Goal: Transaction & Acquisition: Subscribe to service/newsletter

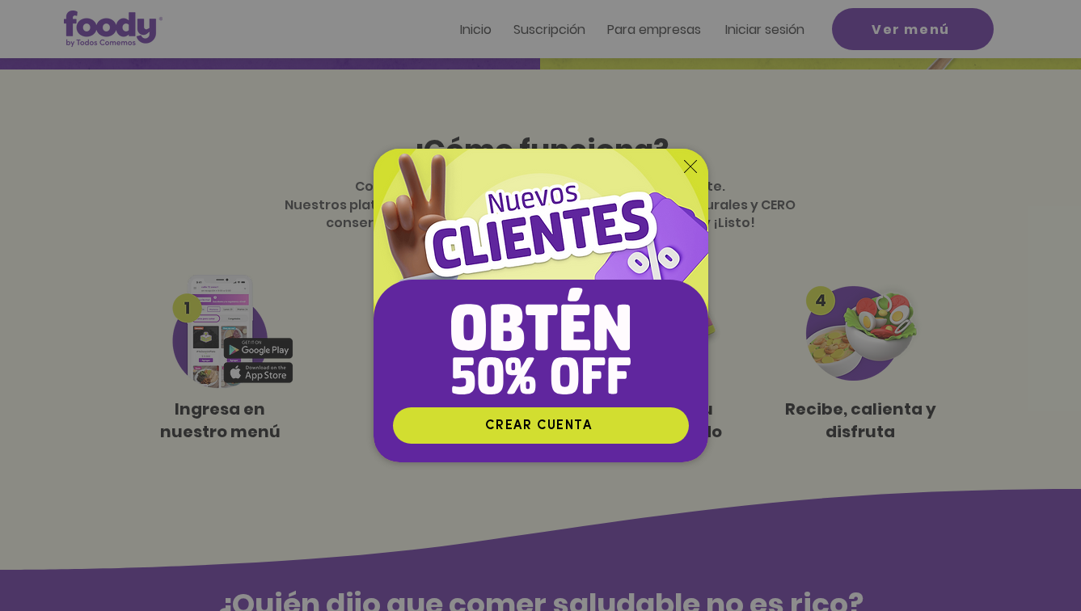
click at [694, 168] on icon "Volver al sitio" at bounding box center [690, 166] width 13 height 13
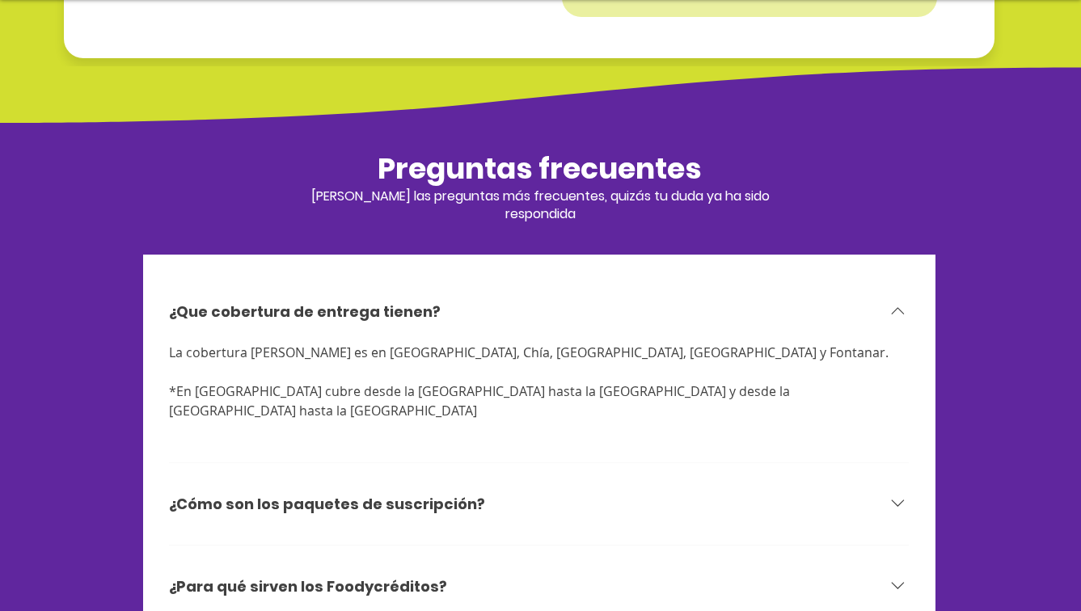
scroll to position [4911, 0]
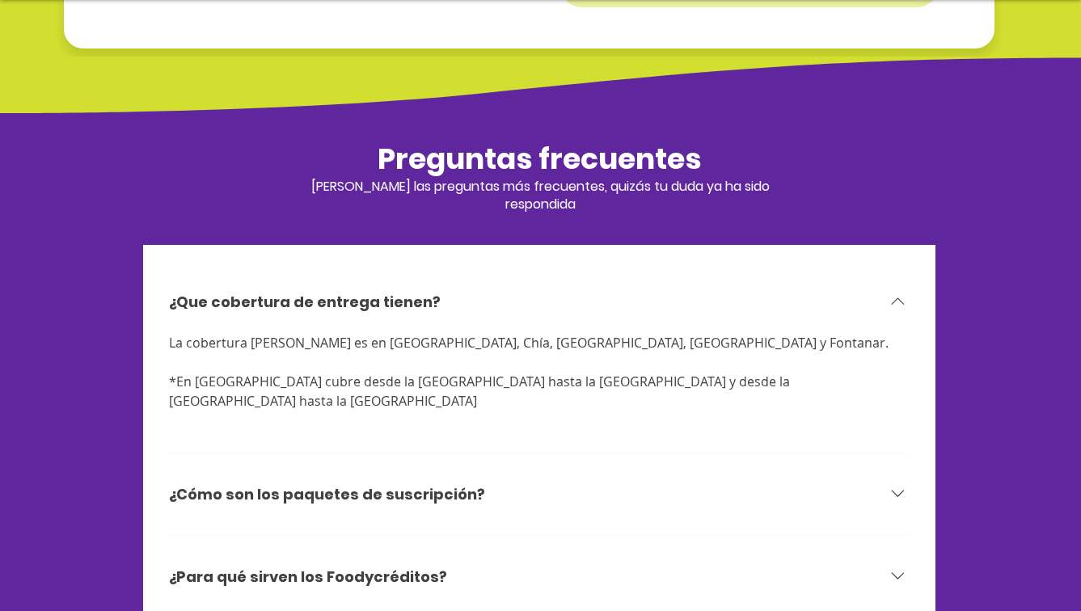
click at [441, 463] on div "¿Cómo son los paquetes de suscripción?" at bounding box center [539, 494] width 740 height 62
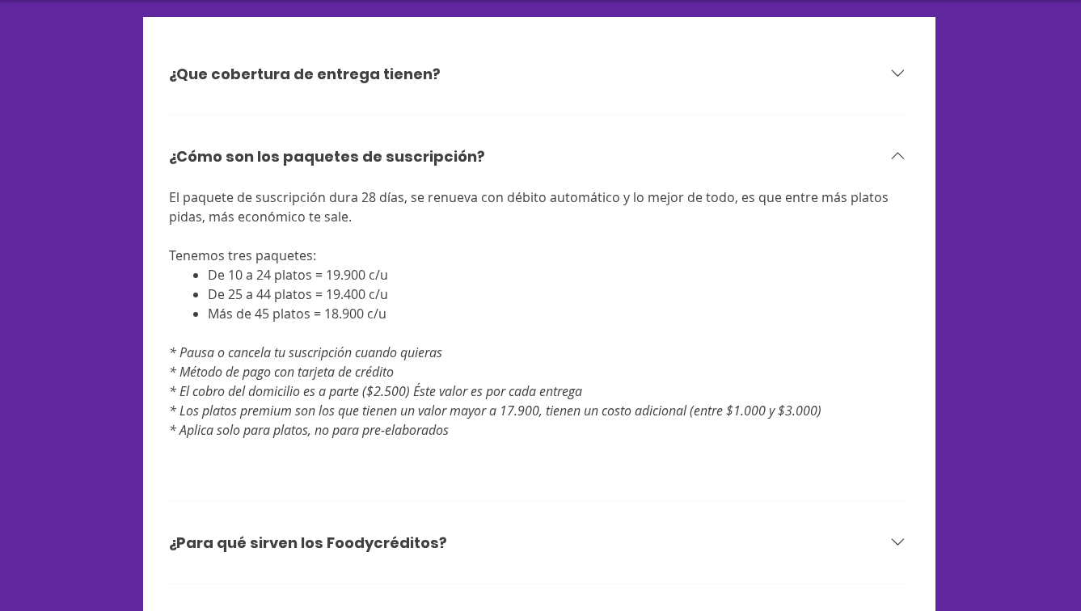
scroll to position [5150, 0]
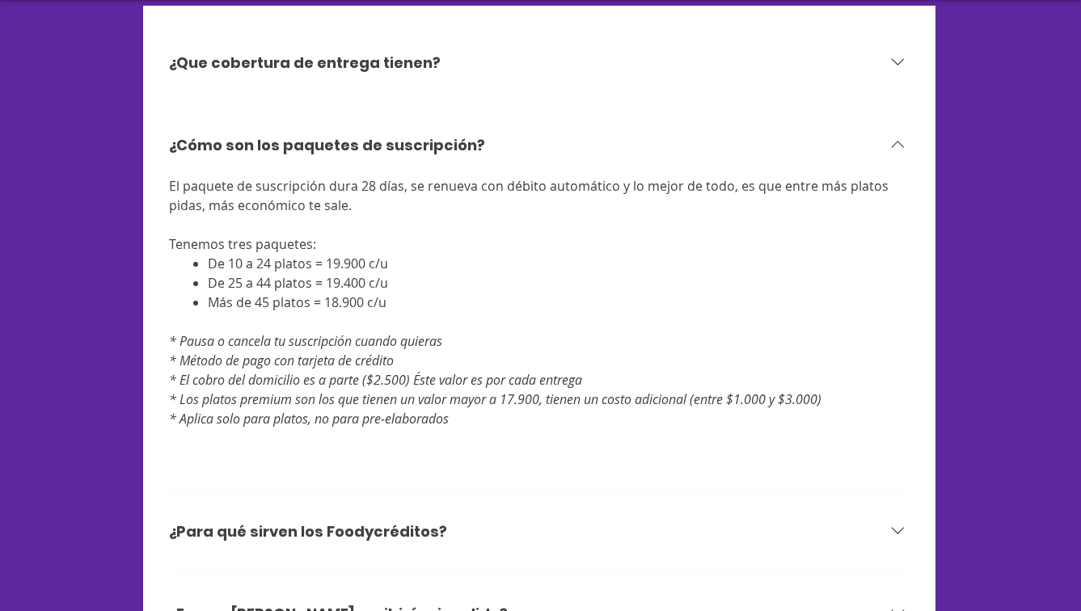
click at [424, 521] on h3 "¿Para qué sirven los Foodycréditos?" at bounding box center [308, 531] width 278 height 20
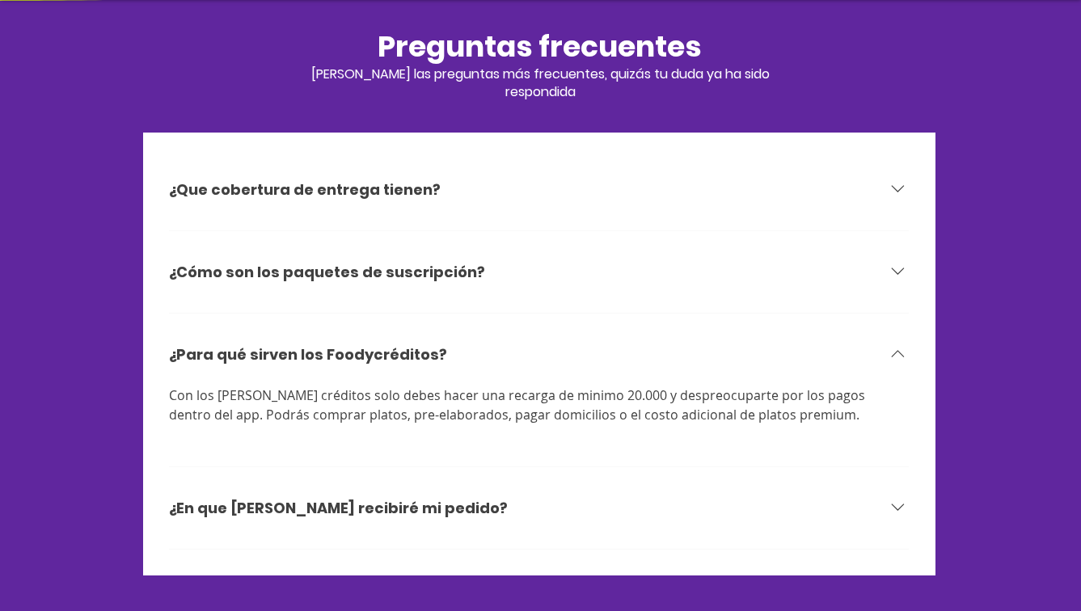
scroll to position [5022, 0]
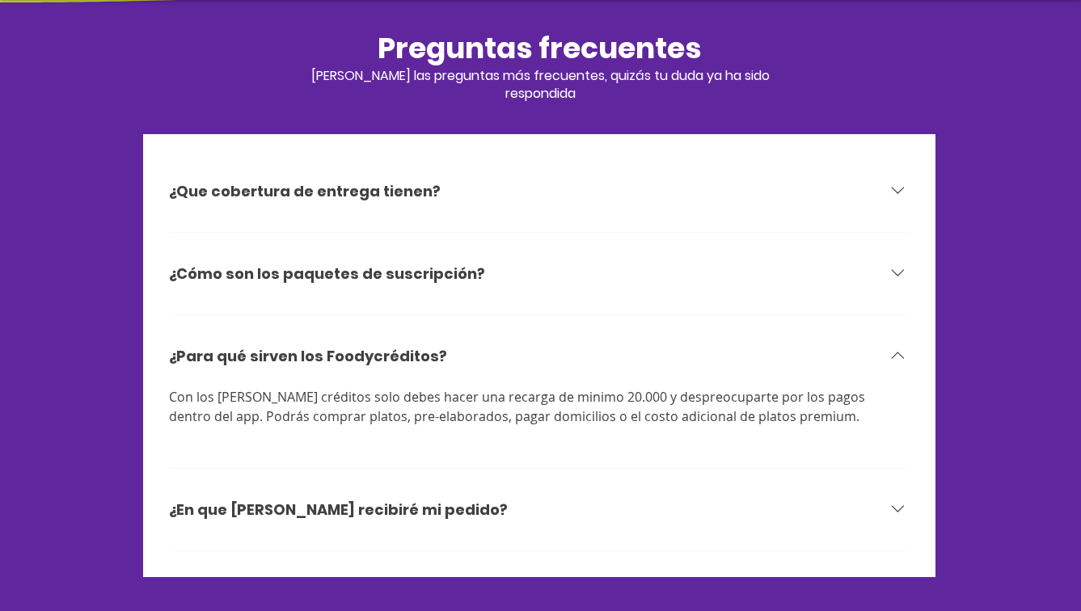
click at [430, 498] on div "¿En que [PERSON_NAME] recibiré mi pedido?" at bounding box center [528, 509] width 719 height 23
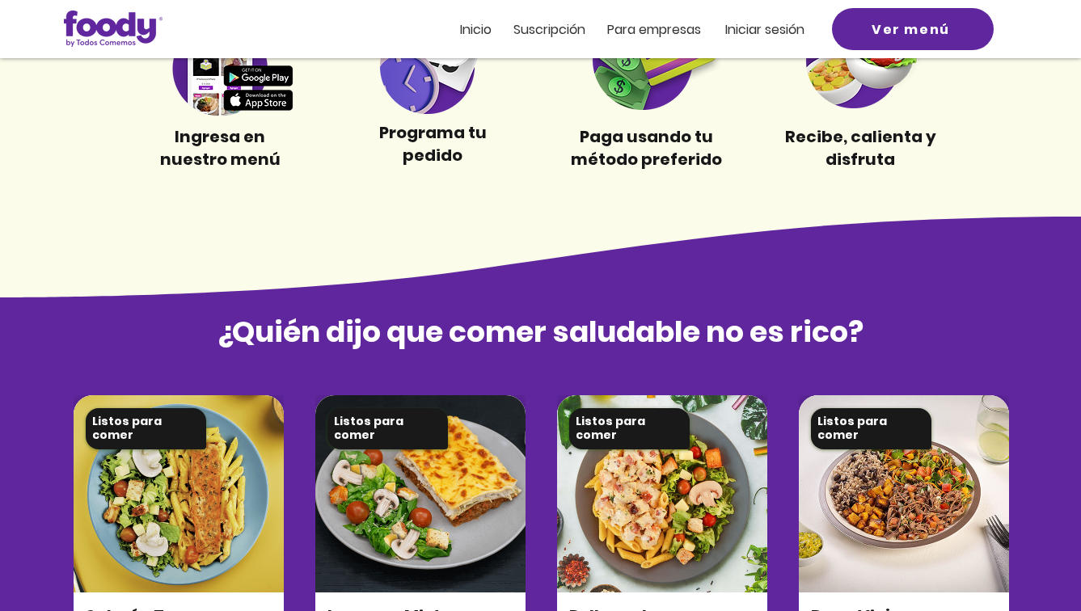
scroll to position [0, 0]
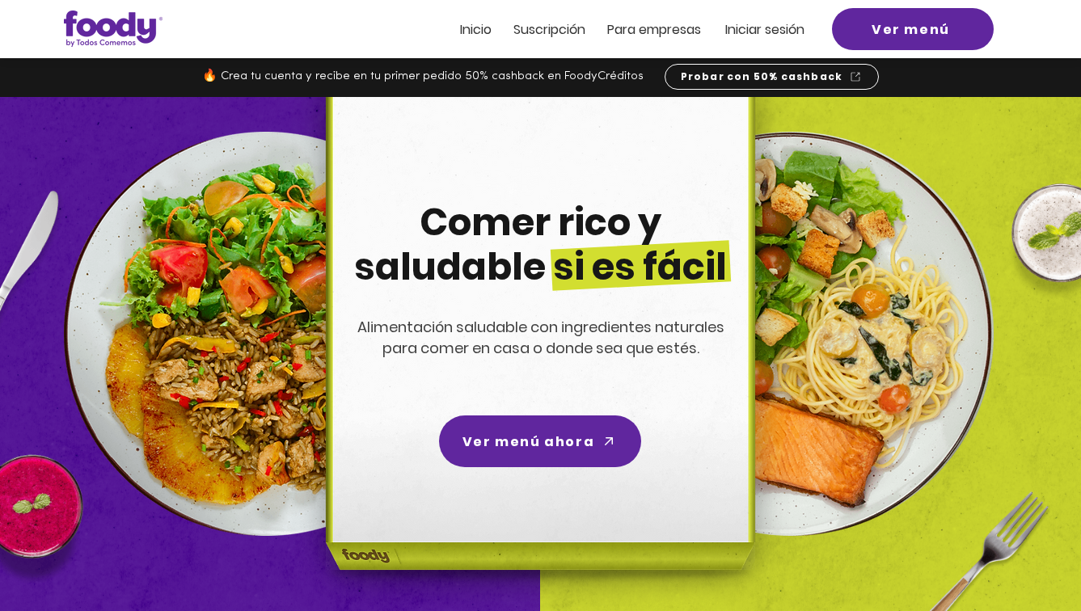
click at [550, 24] on span "Suscripción" at bounding box center [549, 29] width 72 height 19
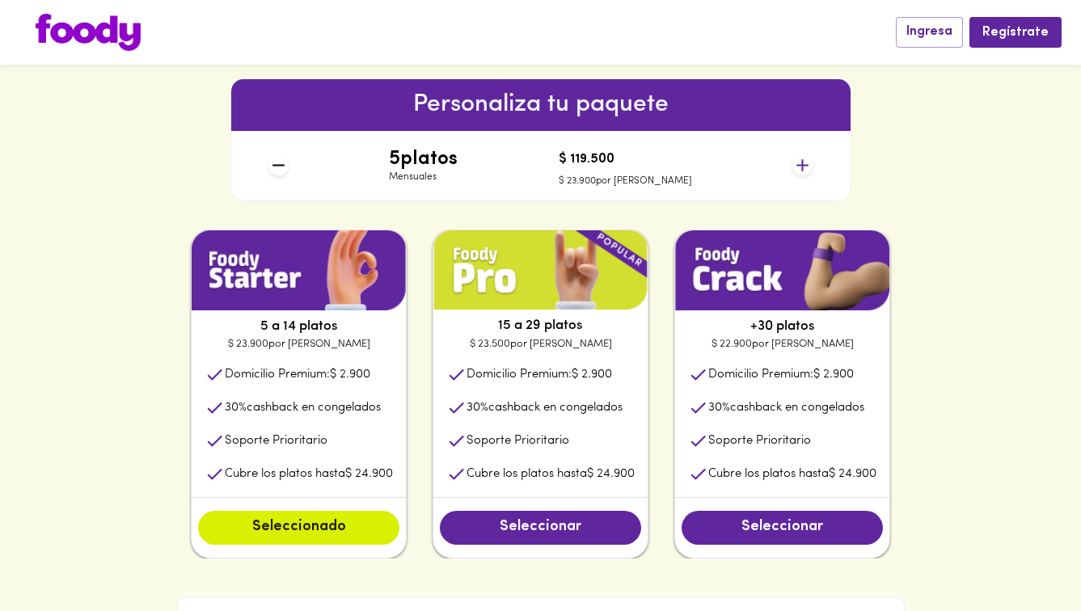
scroll to position [699, 0]
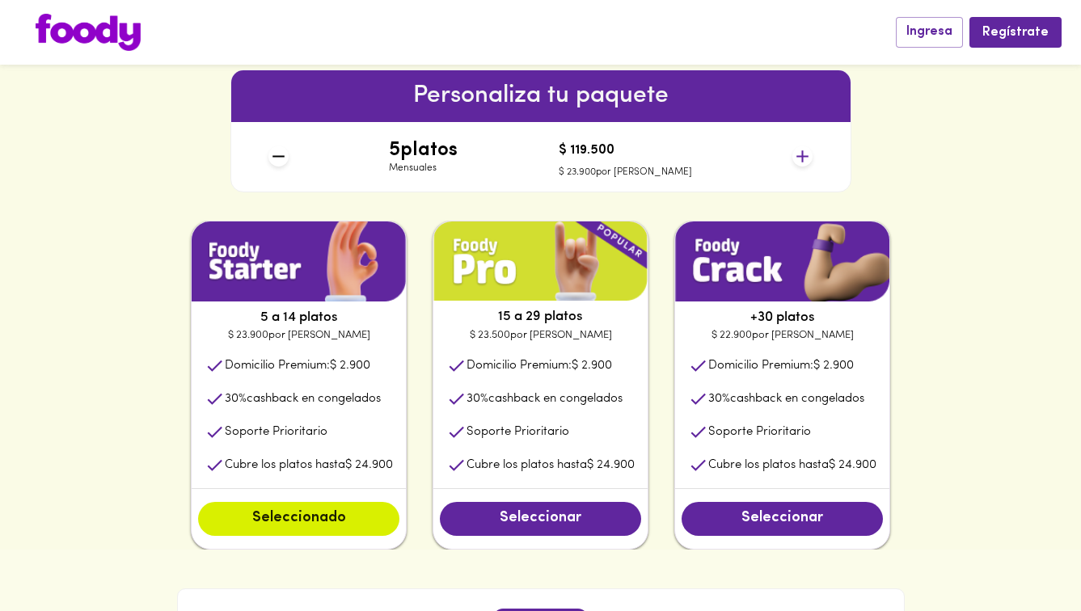
click at [586, 360] on p "Domicilio Premium: $ 2.900" at bounding box center [538, 365] width 145 height 17
click at [630, 360] on li "Domicilio Premium: $ 2.900" at bounding box center [540, 365] width 214 height 33
click at [578, 372] on span "$ 2.900" at bounding box center [591, 366] width 40 height 12
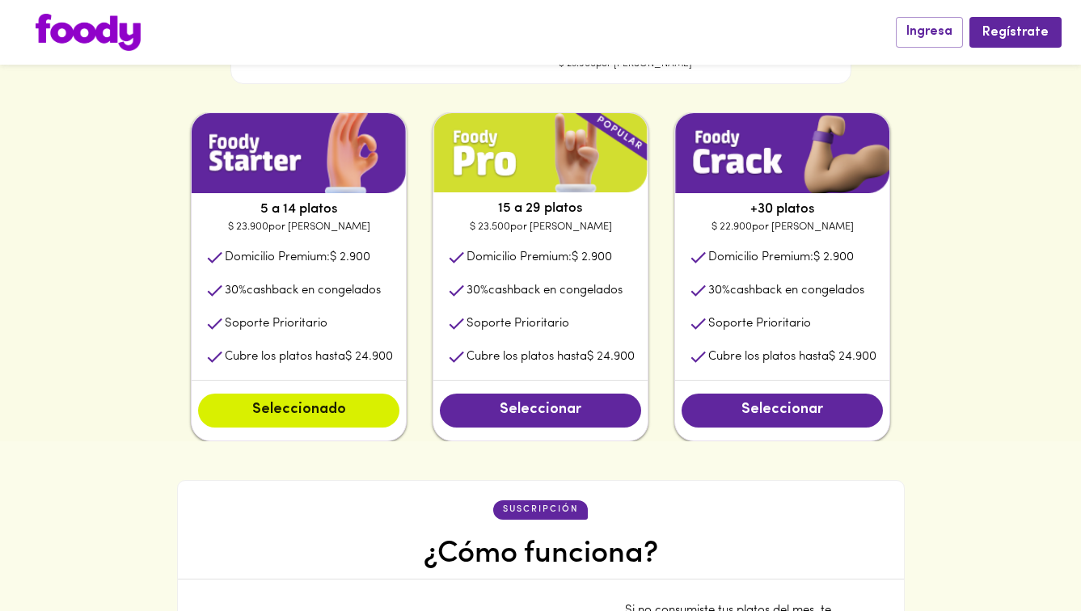
scroll to position [803, 0]
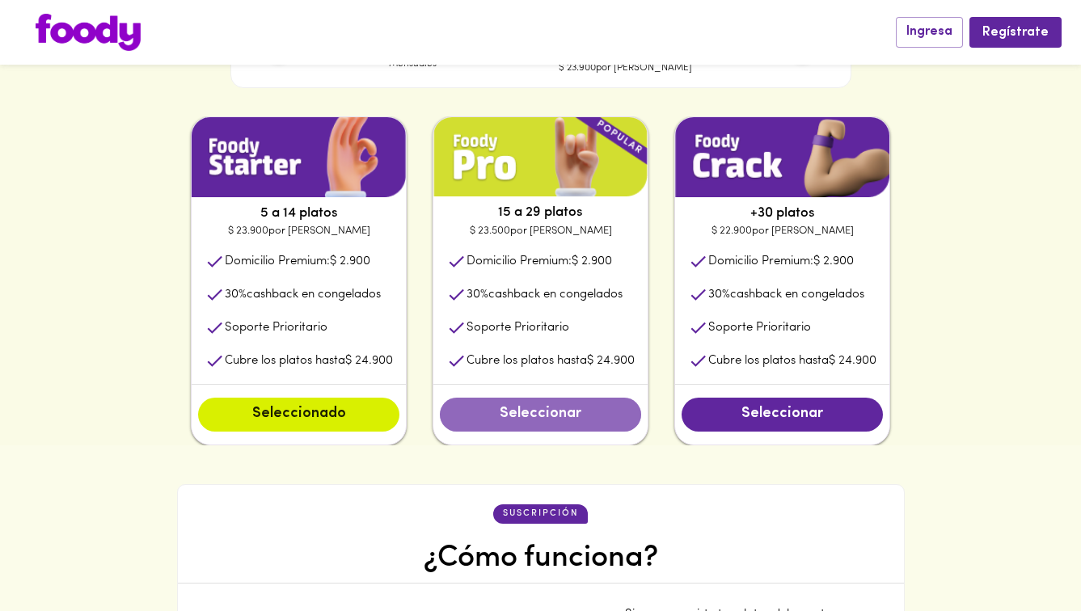
drag, startPoint x: 562, startPoint y: 415, endPoint x: 572, endPoint y: 466, distance: 52.0
click at [571, 466] on div "Personaliza tu paquete 5 platos Mensuales $ 119.500 $ 23.900 por plato 5 a 14 p…" at bounding box center [540, 394] width 1081 height 915
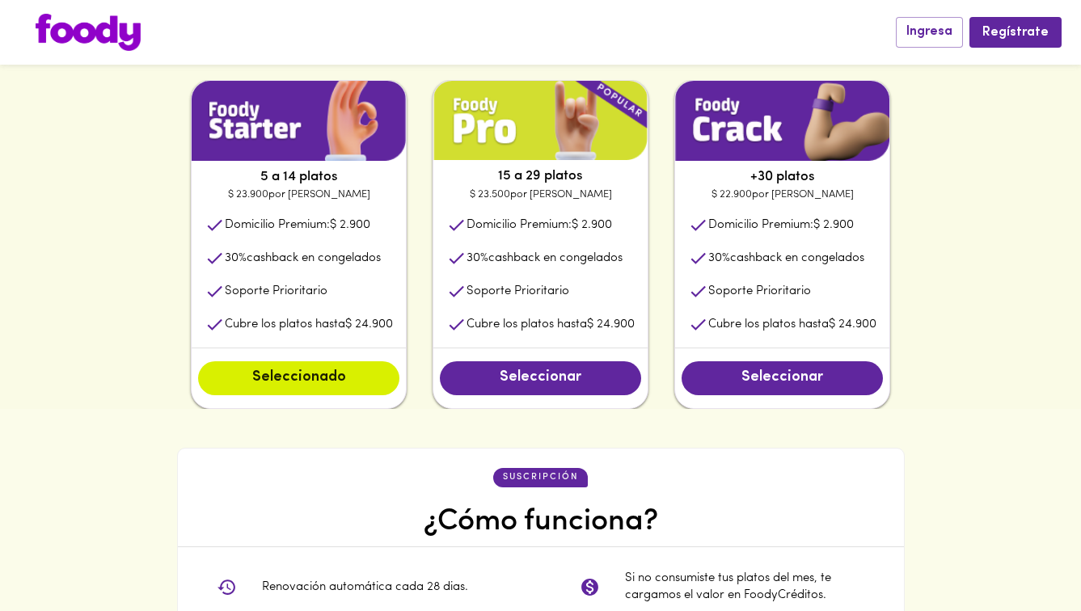
scroll to position [839, 0]
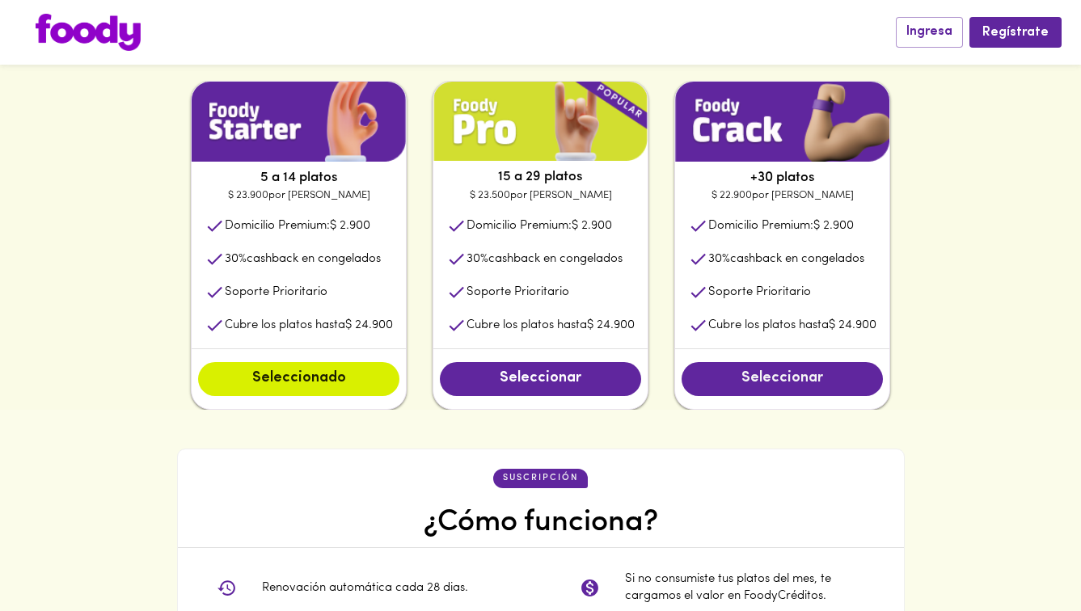
click at [747, 384] on span "Seleccionar" at bounding box center [782, 379] width 169 height 18
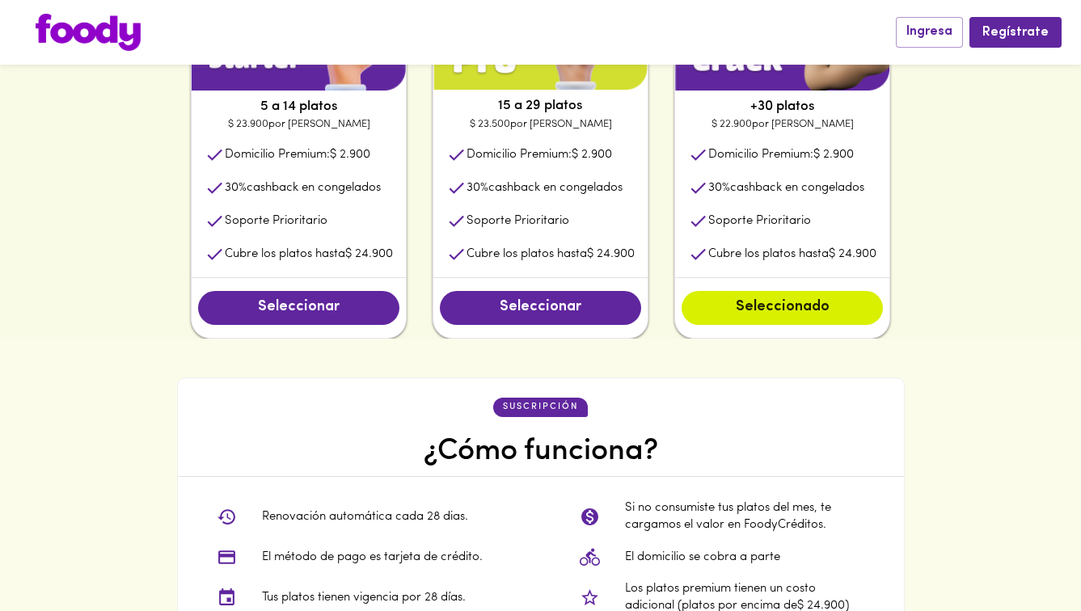
scroll to position [923, 0]
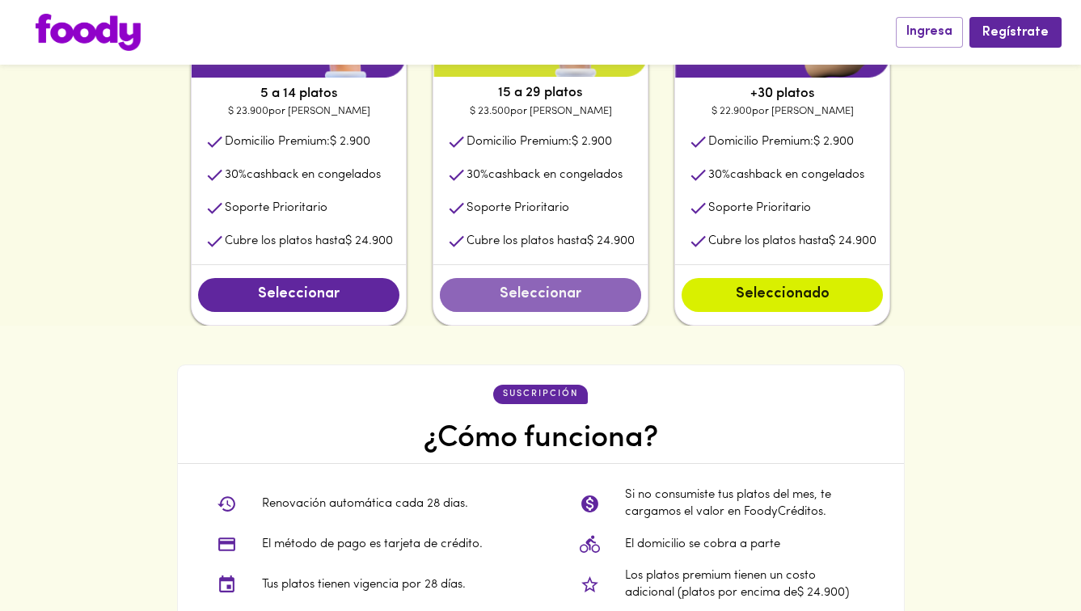
click at [560, 289] on span "Seleccionar" at bounding box center [540, 295] width 169 height 18
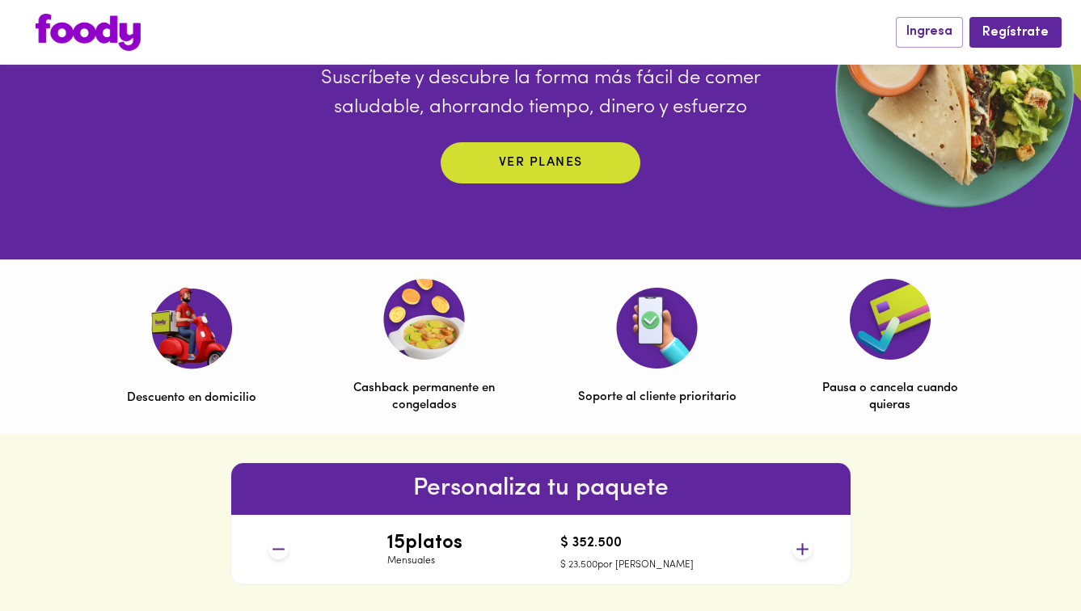
scroll to position [307, 0]
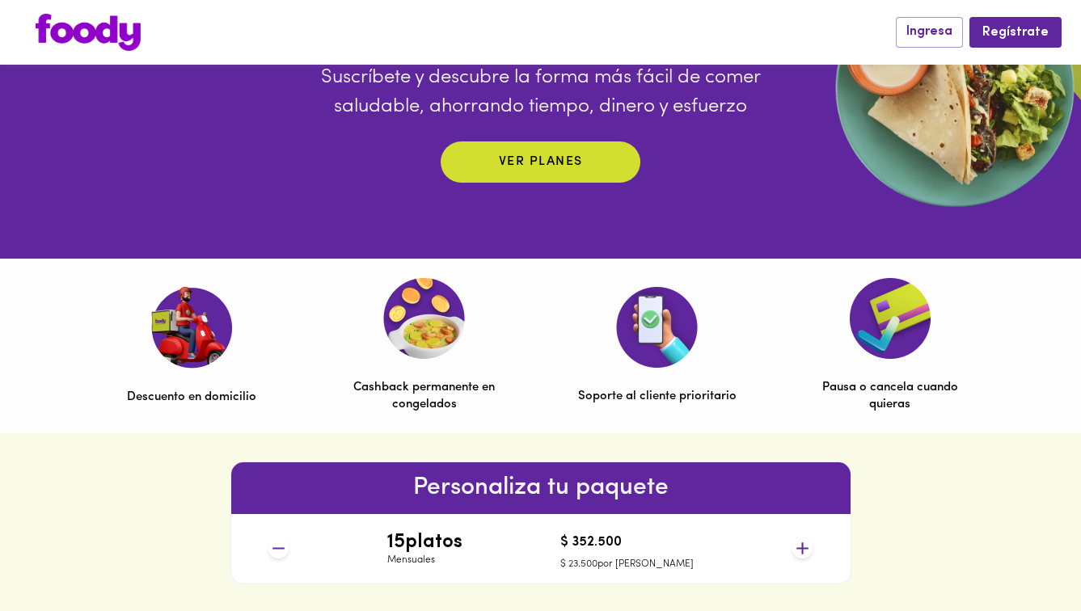
click at [415, 297] on img at bounding box center [424, 318] width 82 height 81
click at [269, 394] on div "Descuento en domicilio" at bounding box center [191, 346] width 158 height 120
click at [134, 292] on div "Descuento en domicilio" at bounding box center [191, 346] width 158 height 120
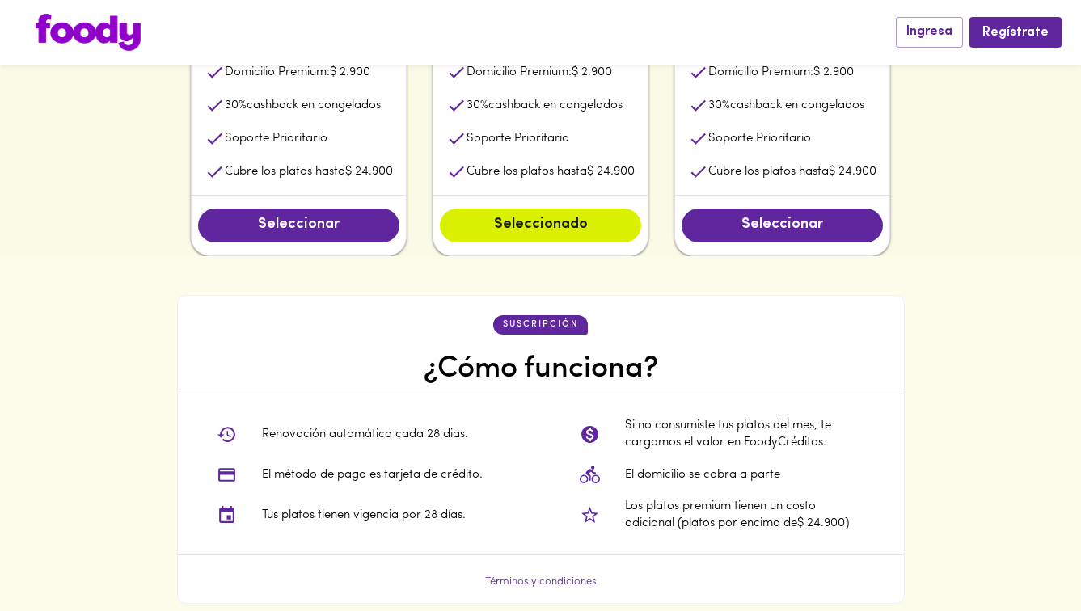
scroll to position [1060, 0]
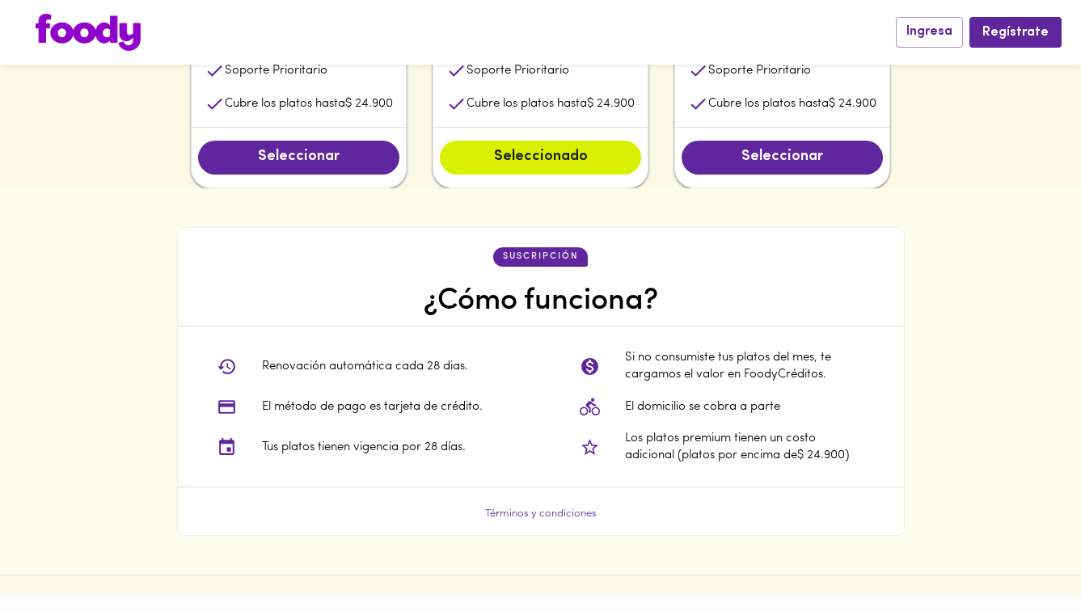
click at [402, 361] on p "Renovación automática cada 28 dias." at bounding box center [365, 366] width 206 height 17
click at [515, 482] on div "Renovación automática cada 28 dias. El método de pago es tarjeta de crédito. Tu…" at bounding box center [359, 407] width 363 height 160
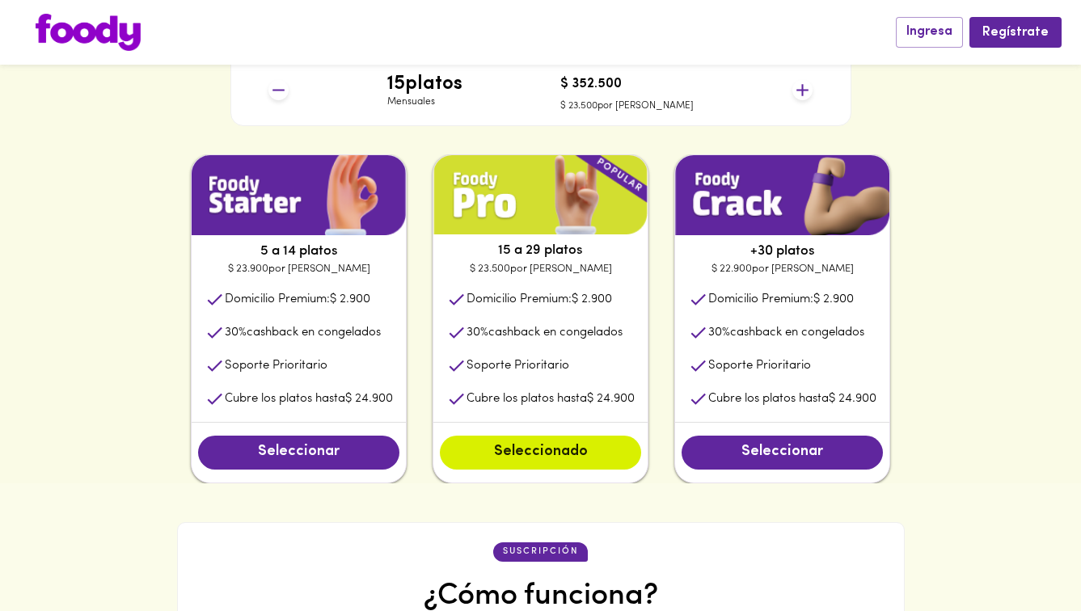
scroll to position [757, 0]
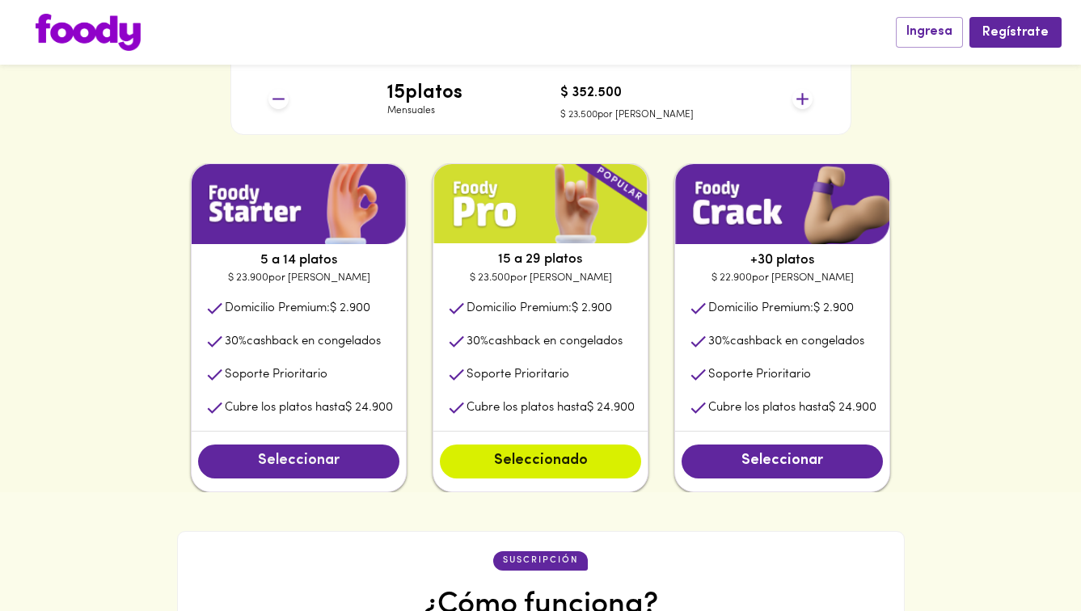
click at [313, 449] on button "Seleccionar" at bounding box center [298, 462] width 201 height 34
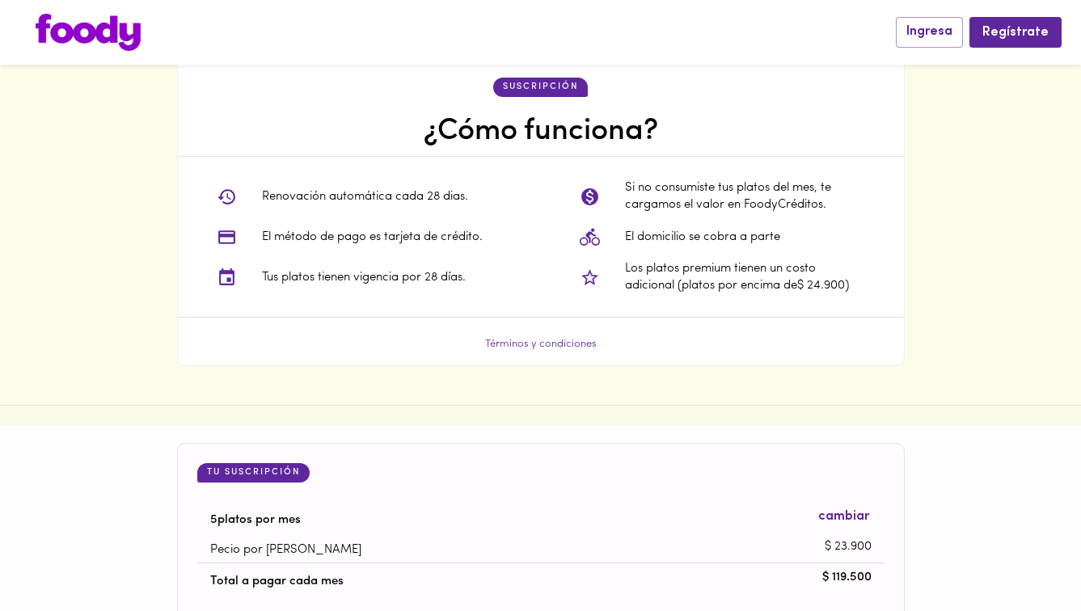
scroll to position [1497, 0]
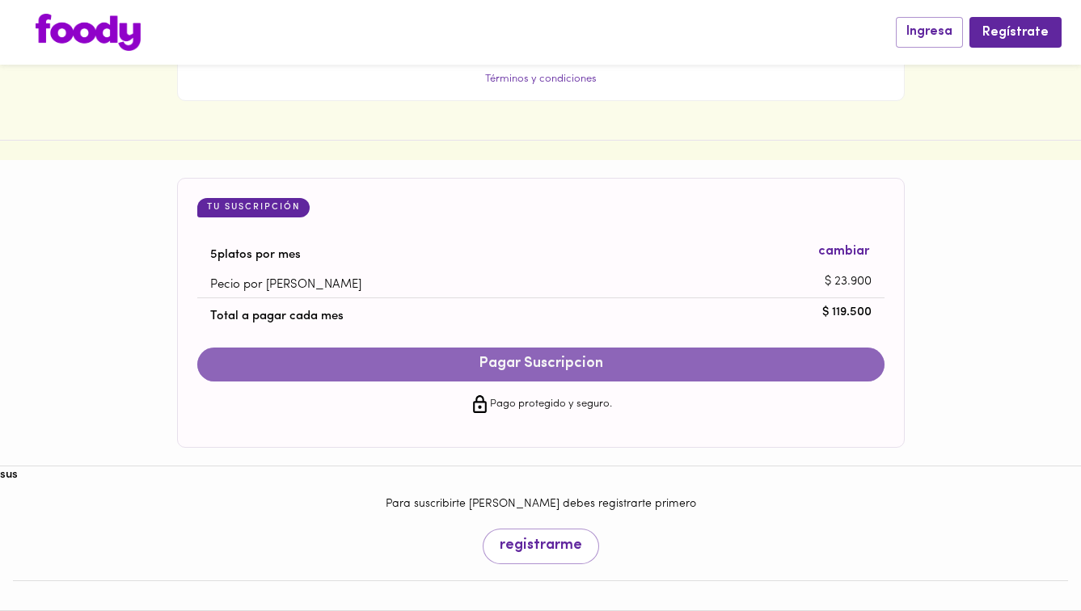
click at [351, 365] on span "Pagar Suscripcion" at bounding box center [540, 365] width 655 height 18
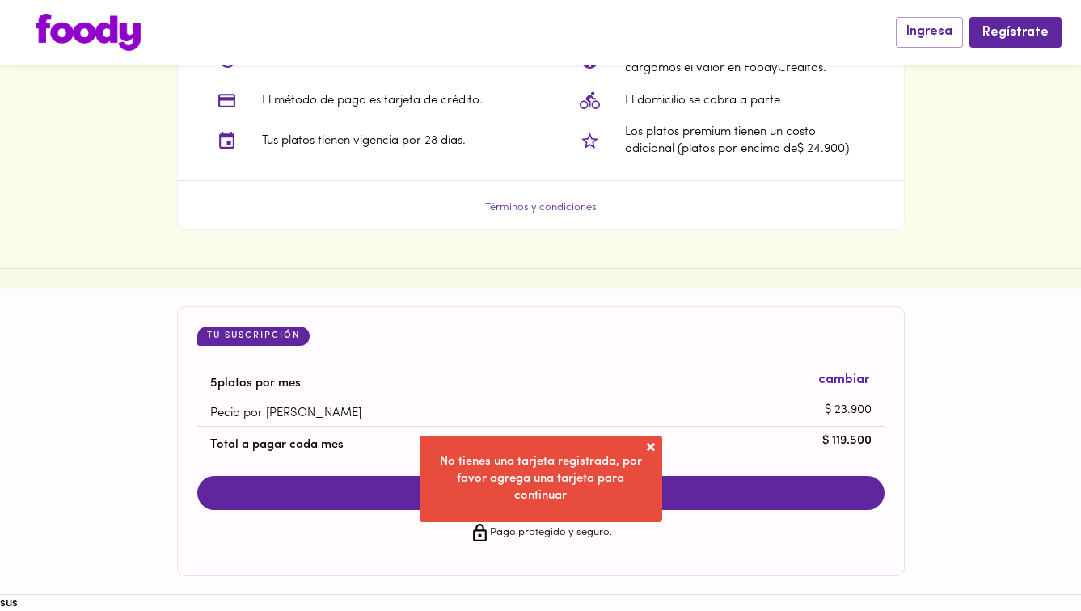
scroll to position [0, 0]
